Goal: Information Seeking & Learning: Stay updated

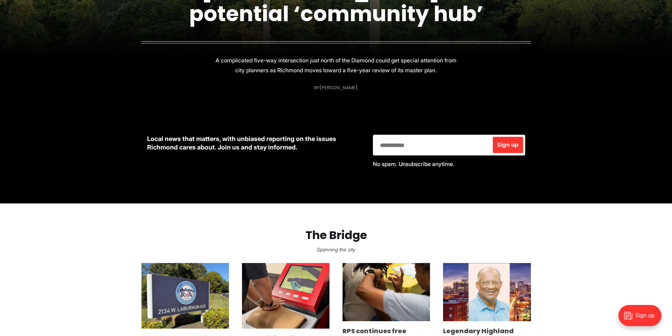
scroll to position [317, 0]
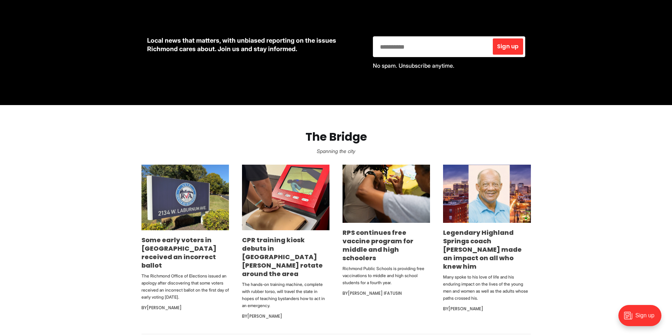
click at [574, 228] on section "The Bridge Spanning the city Some early voters in Richmond received an incorrec…" at bounding box center [336, 219] width 672 height 229
click at [163, 246] on link "Some early voters in [GEOGRAPHIC_DATA] received an incorrect ballot" at bounding box center [178, 253] width 75 height 34
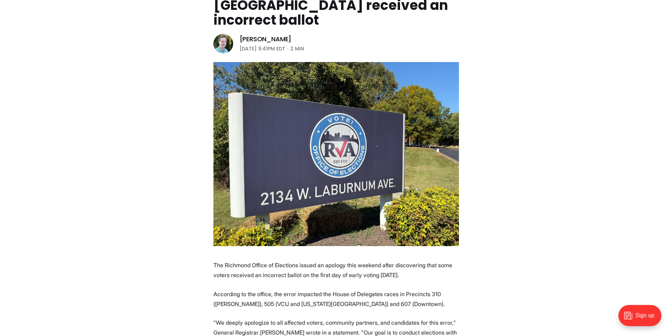
scroll to position [247, 0]
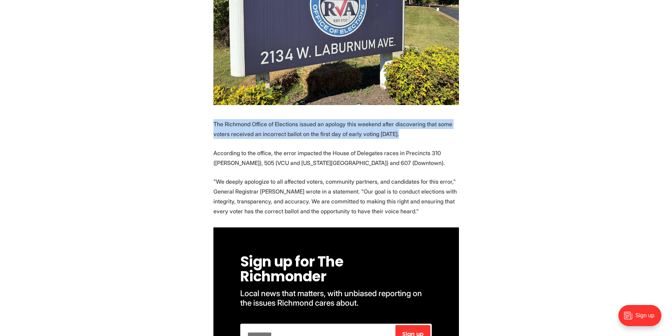
drag, startPoint x: 201, startPoint y: 111, endPoint x: 425, endPoint y: 118, distance: 224.0
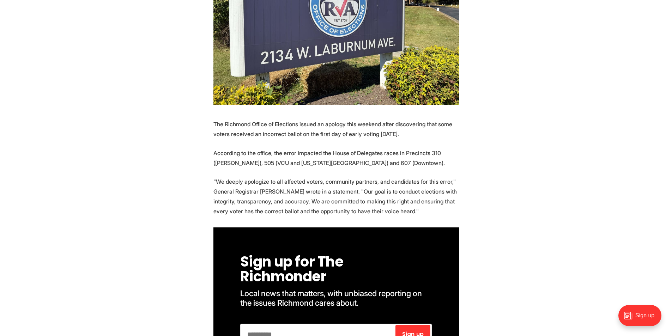
drag, startPoint x: 398, startPoint y: 138, endPoint x: 391, endPoint y: 140, distance: 8.1
click at [398, 148] on p "According to the office, the error impacted the House of Delegates races in Pre…" at bounding box center [335, 158] width 245 height 20
drag, startPoint x: 256, startPoint y: 146, endPoint x: 385, endPoint y: 146, distance: 129.1
click at [385, 148] on p "According to the office, the error impacted the House of Delegates races in Pre…" at bounding box center [335, 158] width 245 height 20
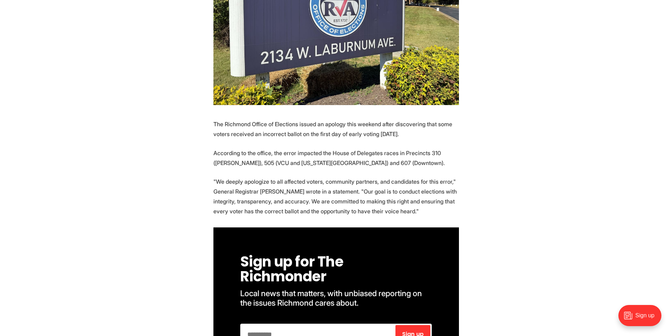
drag, startPoint x: 394, startPoint y: 166, endPoint x: 379, endPoint y: 172, distance: 15.8
click at [394, 177] on p ""We deeply apologize to all affected voters, community partners, and candidates…" at bounding box center [335, 196] width 245 height 39
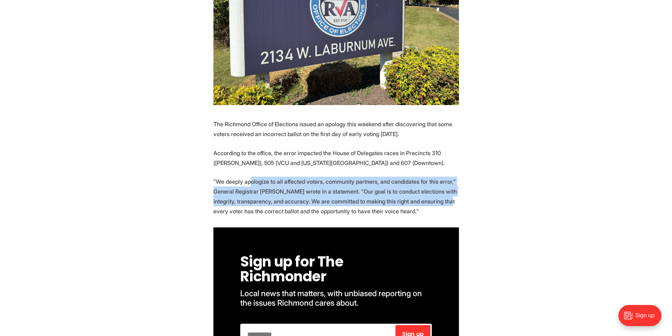
drag, startPoint x: 251, startPoint y: 167, endPoint x: 492, endPoint y: 186, distance: 241.6
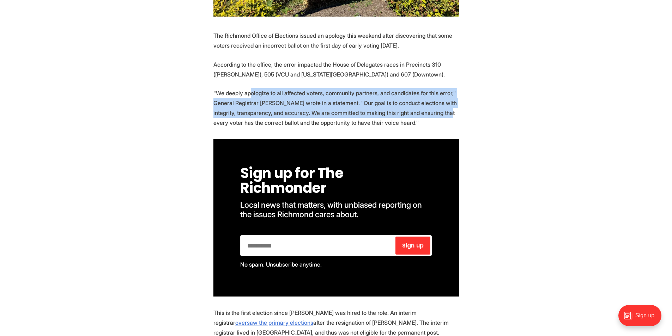
scroll to position [423, 0]
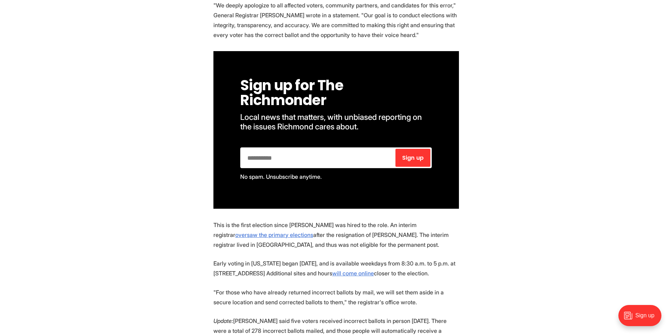
click at [484, 239] on section "The Richmond Office of Elections issued an apology this weekend after discoveri…" at bounding box center [336, 337] width 672 height 789
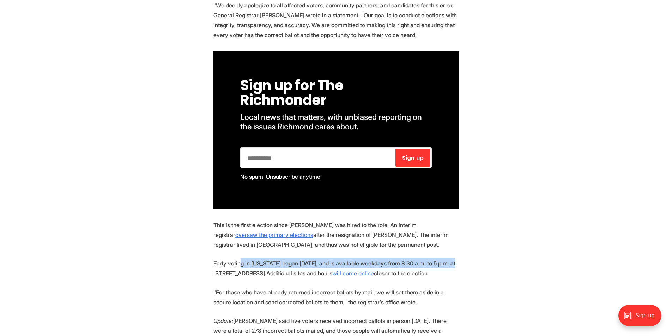
drag, startPoint x: 239, startPoint y: 250, endPoint x: 468, endPoint y: 269, distance: 229.7
click at [447, 258] on p "Early voting in [US_STATE] began [DATE], and is available weekdays from 8:30 a.…" at bounding box center [335, 268] width 245 height 20
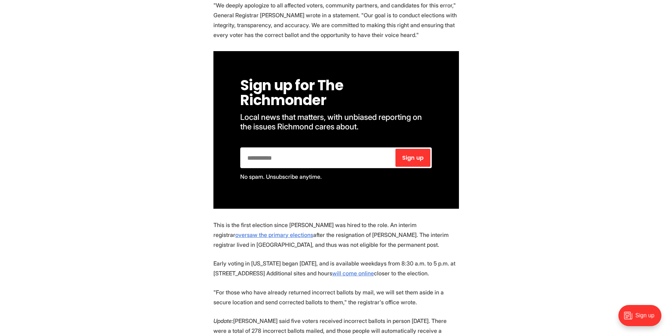
click at [468, 269] on section "The Richmond Office of Elections issued an apology this weekend after discoveri…" at bounding box center [336, 337] width 672 height 789
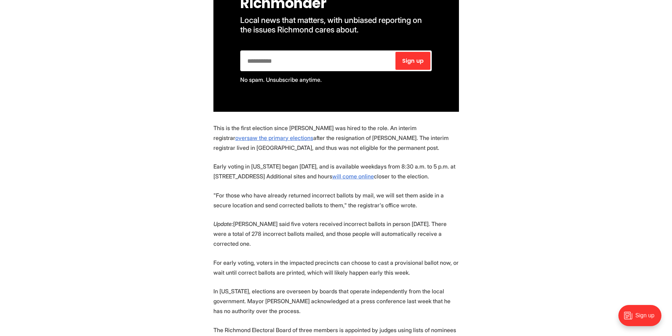
scroll to position [529, 0]
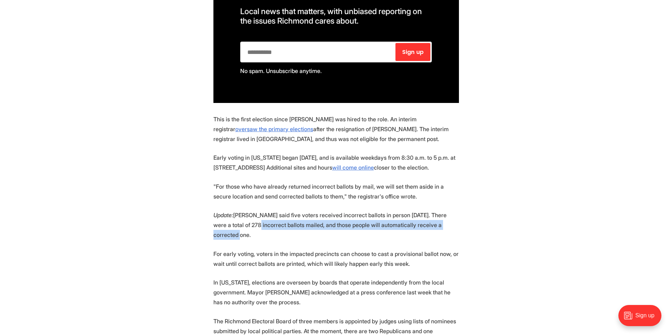
drag, startPoint x: 263, startPoint y: 211, endPoint x: 448, endPoint y: 211, distance: 184.8
click at [448, 211] on p "Update: [PERSON_NAME] said five voters received incorrect ballots in person [DA…" at bounding box center [335, 225] width 245 height 30
click at [469, 224] on section "The Richmond Office of Elections issued an apology this weekend after discoveri…" at bounding box center [336, 231] width 672 height 789
